Goal: Check status: Check status

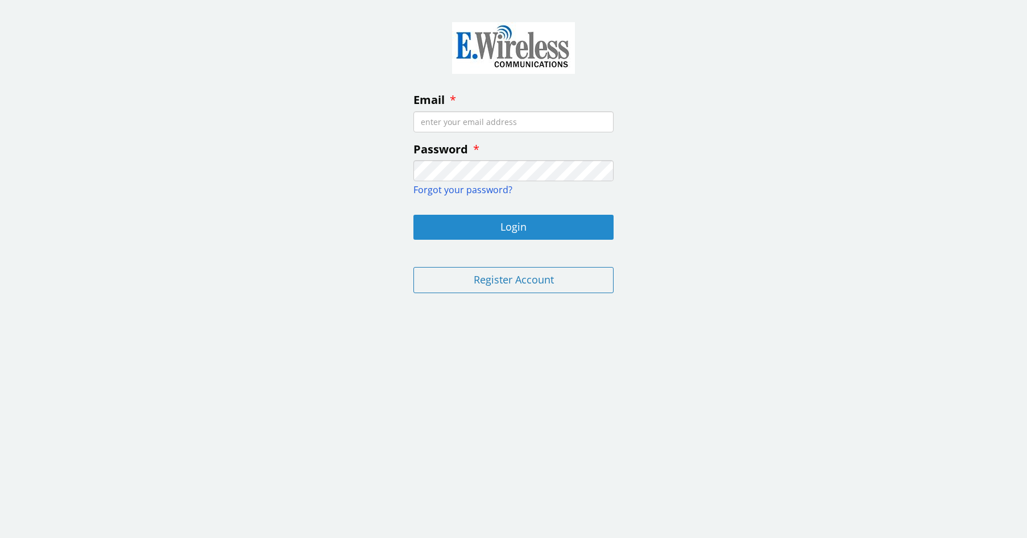
type input "[EMAIL_ADDRESS][DOMAIN_NAME]"
click at [517, 225] on button "Login" at bounding box center [513, 227] width 200 height 25
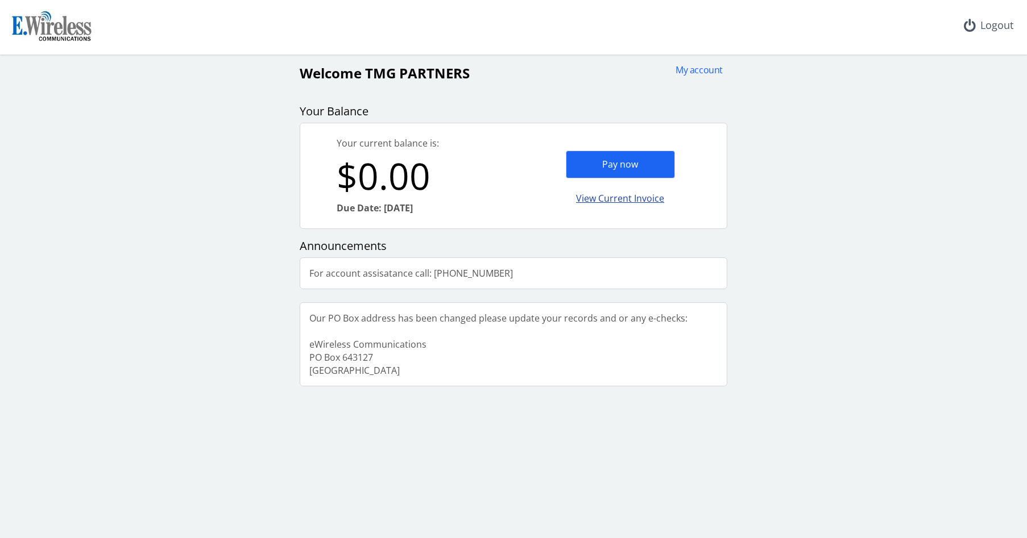
click at [638, 201] on div "View Current Invoice" at bounding box center [620, 198] width 109 height 27
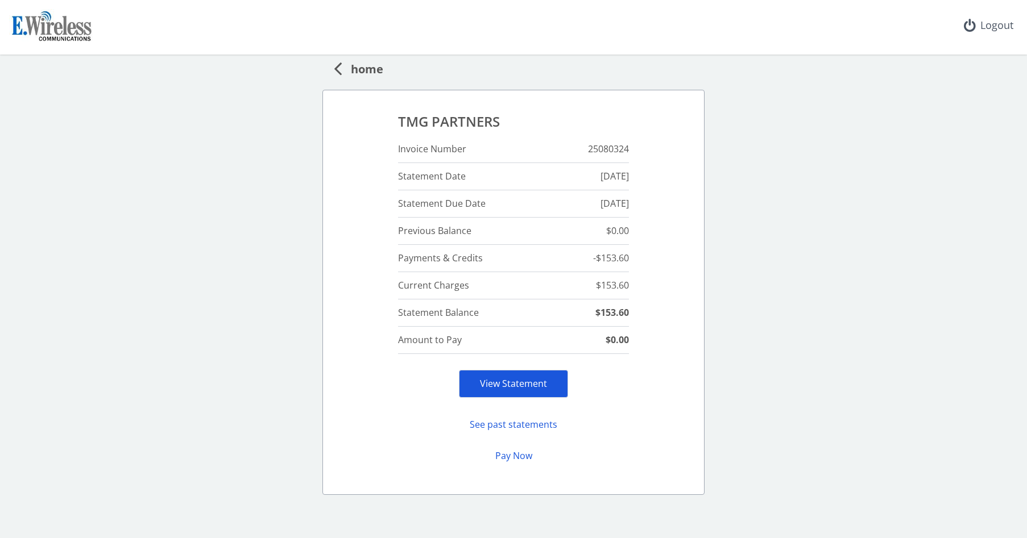
click at [508, 385] on link "View Statement" at bounding box center [513, 383] width 67 height 13
click at [985, 24] on div "Logout" at bounding box center [988, 25] width 68 height 51
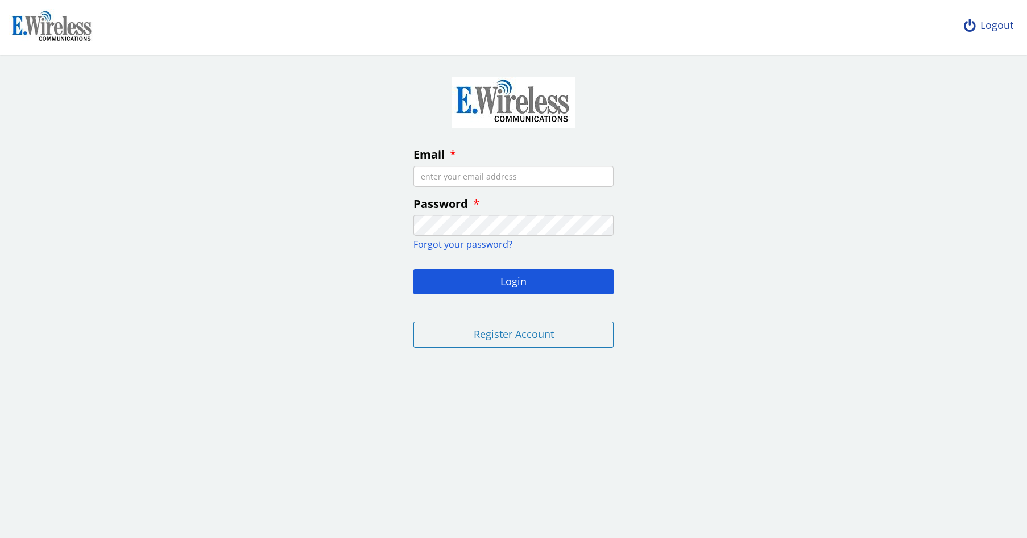
type input "[EMAIL_ADDRESS][DOMAIN_NAME]"
